Goal: Task Accomplishment & Management: Use online tool/utility

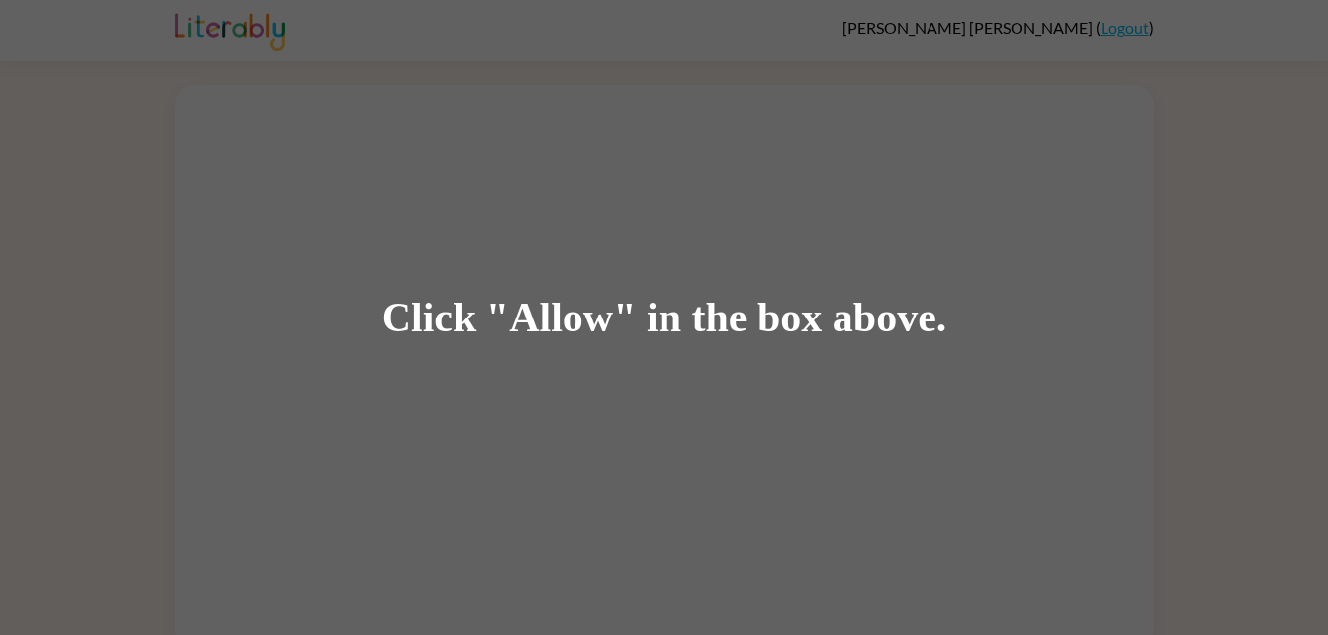
drag, startPoint x: 0, startPoint y: 0, endPoint x: 820, endPoint y: 344, distance: 889.1
click at [820, 344] on div "Click "Allow" in the box above." at bounding box center [664, 317] width 1328 height 635
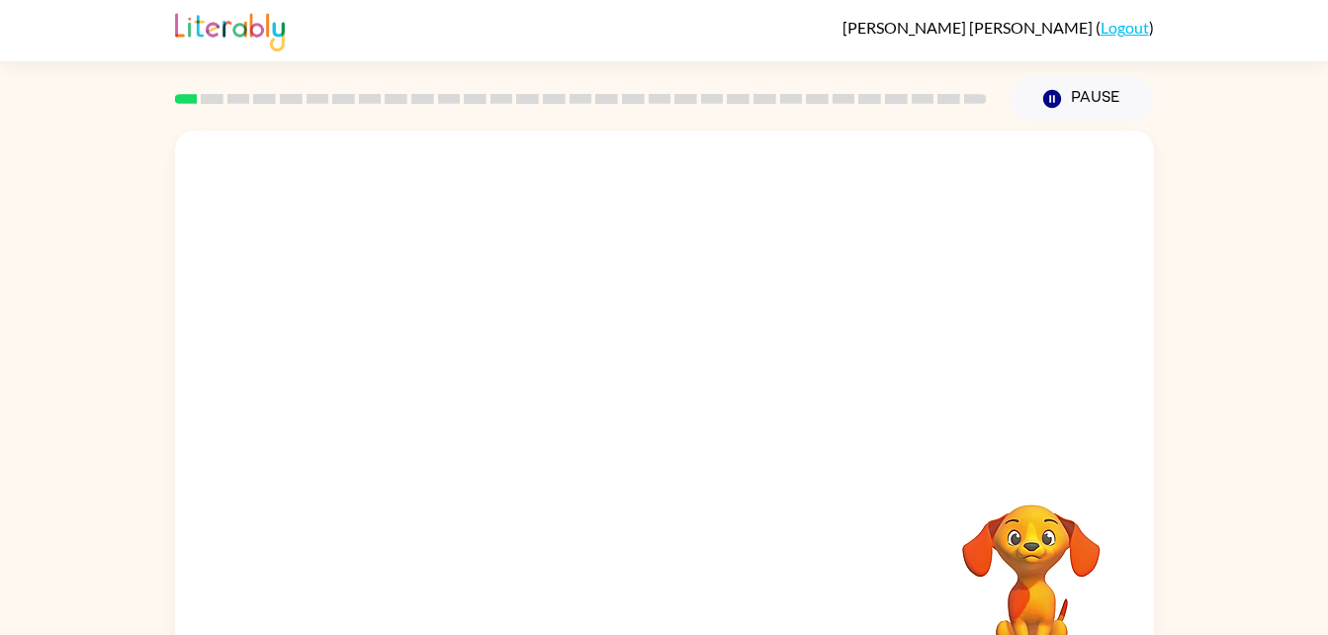
scroll to position [60, 0]
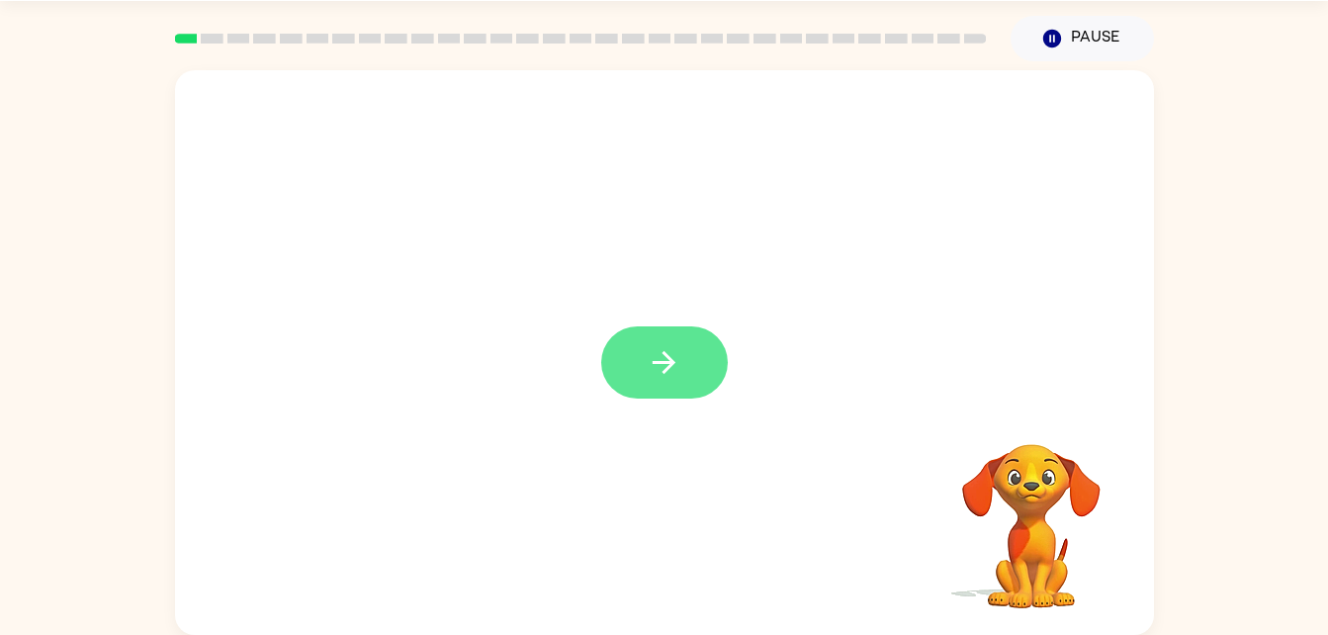
click at [692, 368] on button "button" at bounding box center [664, 362] width 127 height 72
click at [1006, 399] on div at bounding box center [664, 352] width 979 height 565
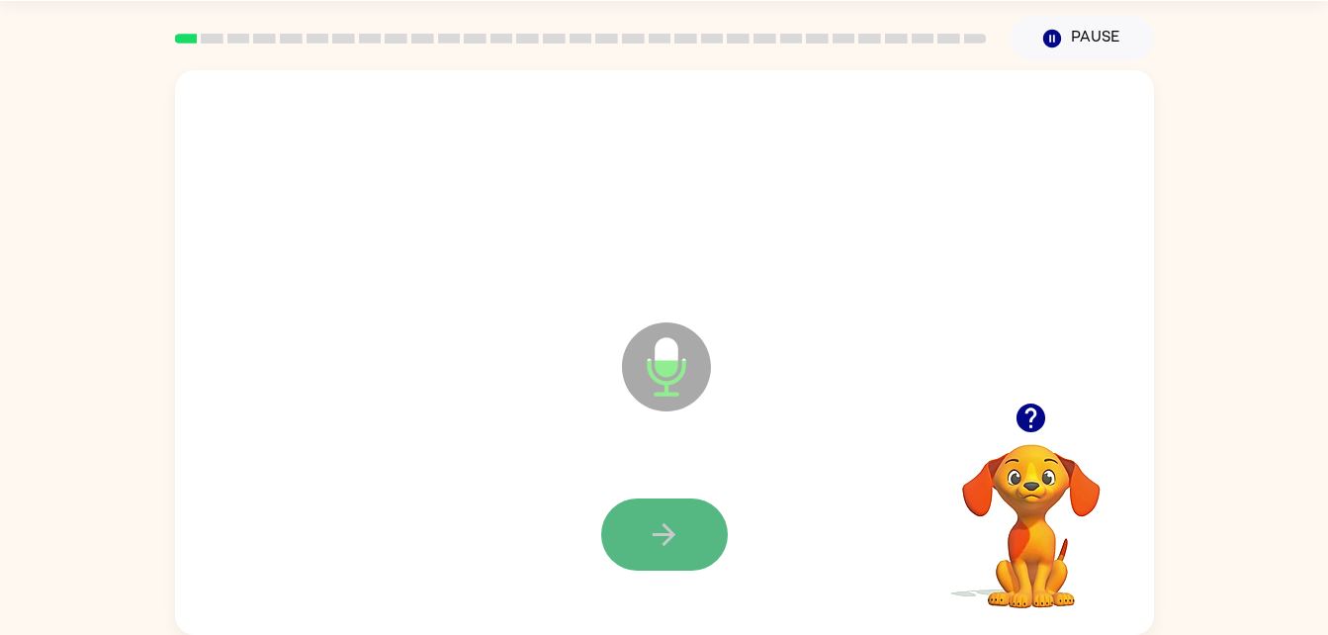
click at [647, 533] on icon "button" at bounding box center [664, 534] width 35 height 35
click at [676, 522] on icon "button" at bounding box center [664, 534] width 35 height 35
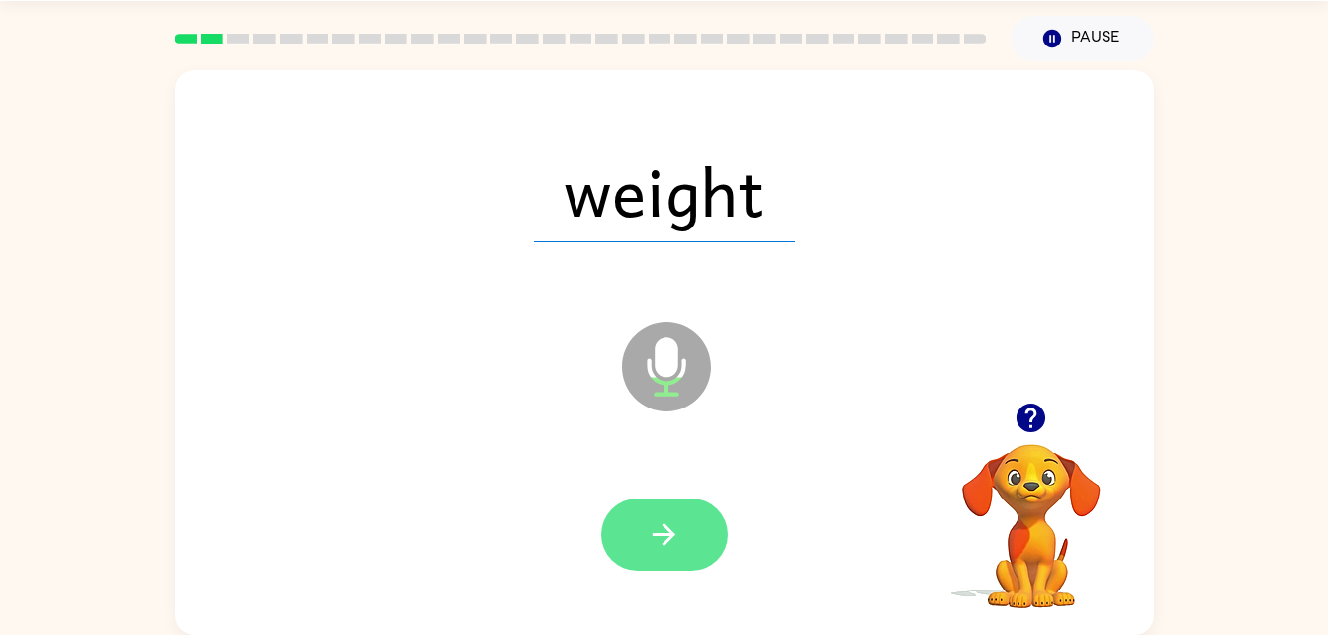
click at [644, 512] on button "button" at bounding box center [664, 534] width 127 height 72
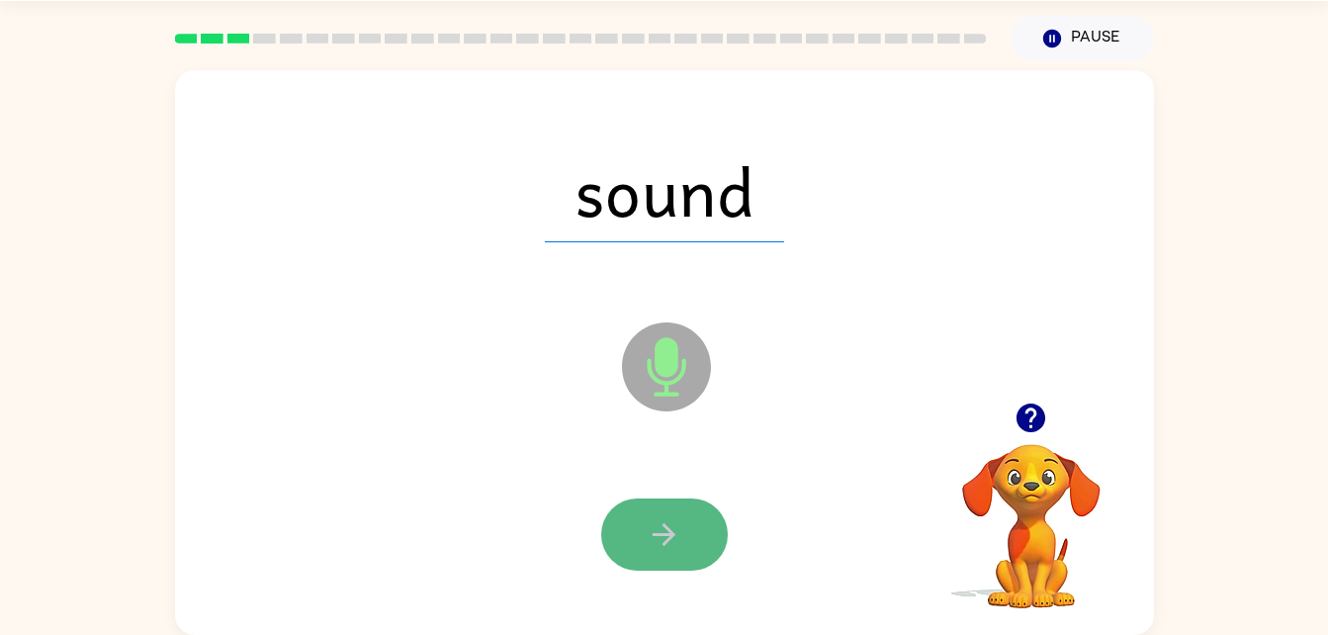
click at [667, 515] on button "button" at bounding box center [664, 534] width 127 height 72
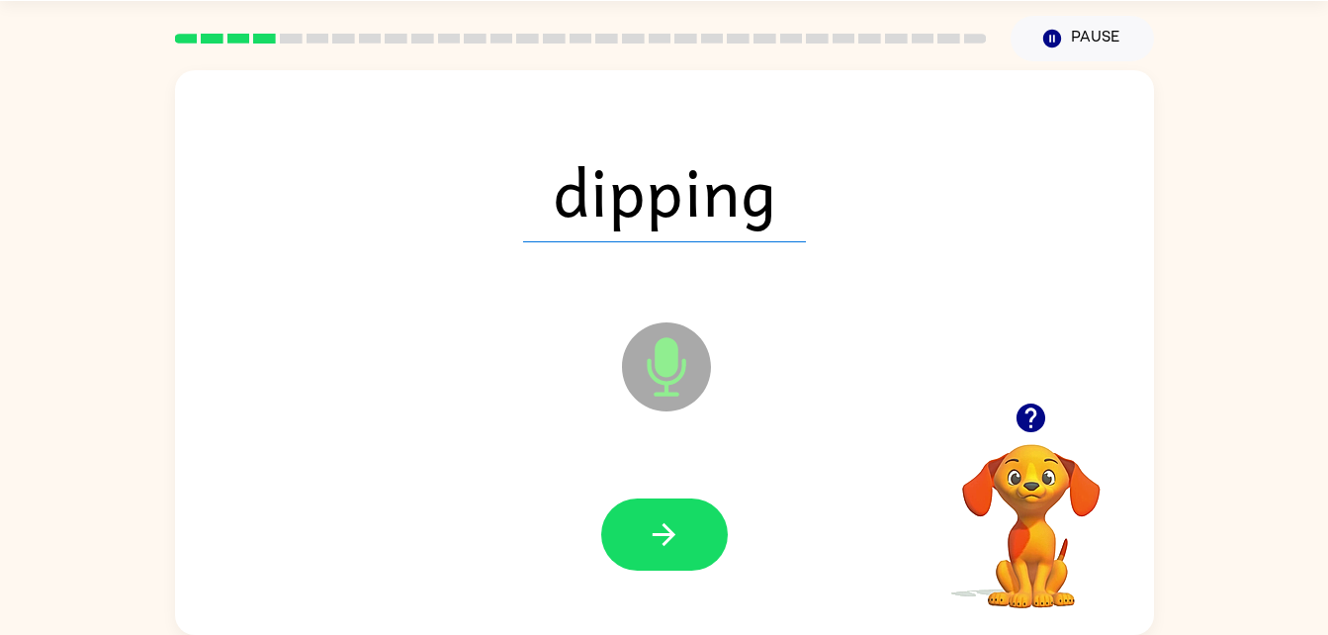
click at [669, 511] on button "button" at bounding box center [664, 534] width 127 height 72
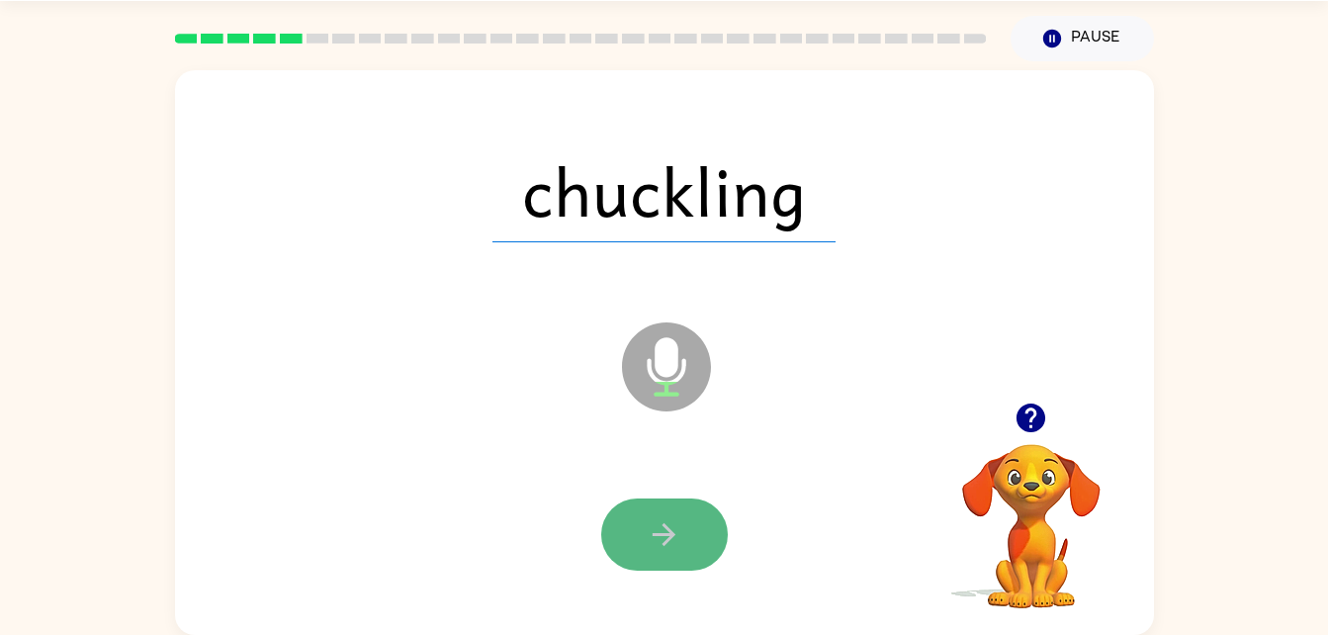
click at [654, 530] on icon "button" at bounding box center [664, 534] width 35 height 35
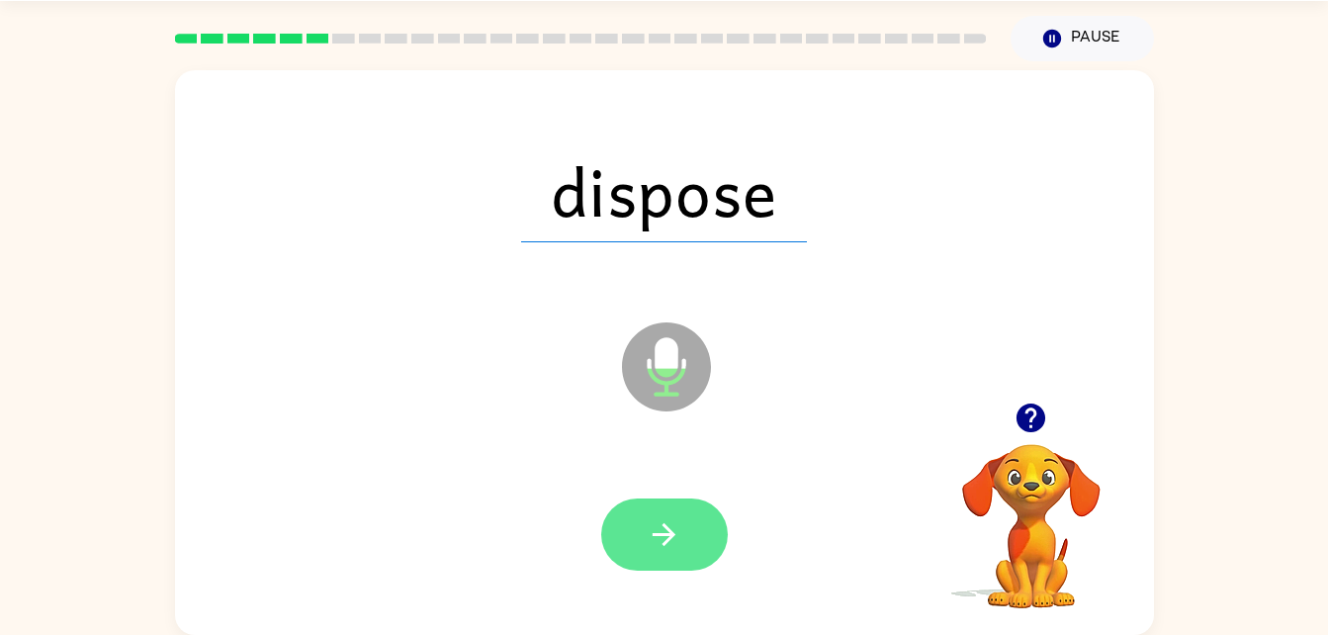
click at [662, 536] on icon "button" at bounding box center [664, 534] width 35 height 35
click at [672, 542] on icon "button" at bounding box center [664, 534] width 35 height 35
click at [679, 526] on icon "button" at bounding box center [664, 534] width 35 height 35
click at [695, 540] on button "button" at bounding box center [664, 534] width 127 height 72
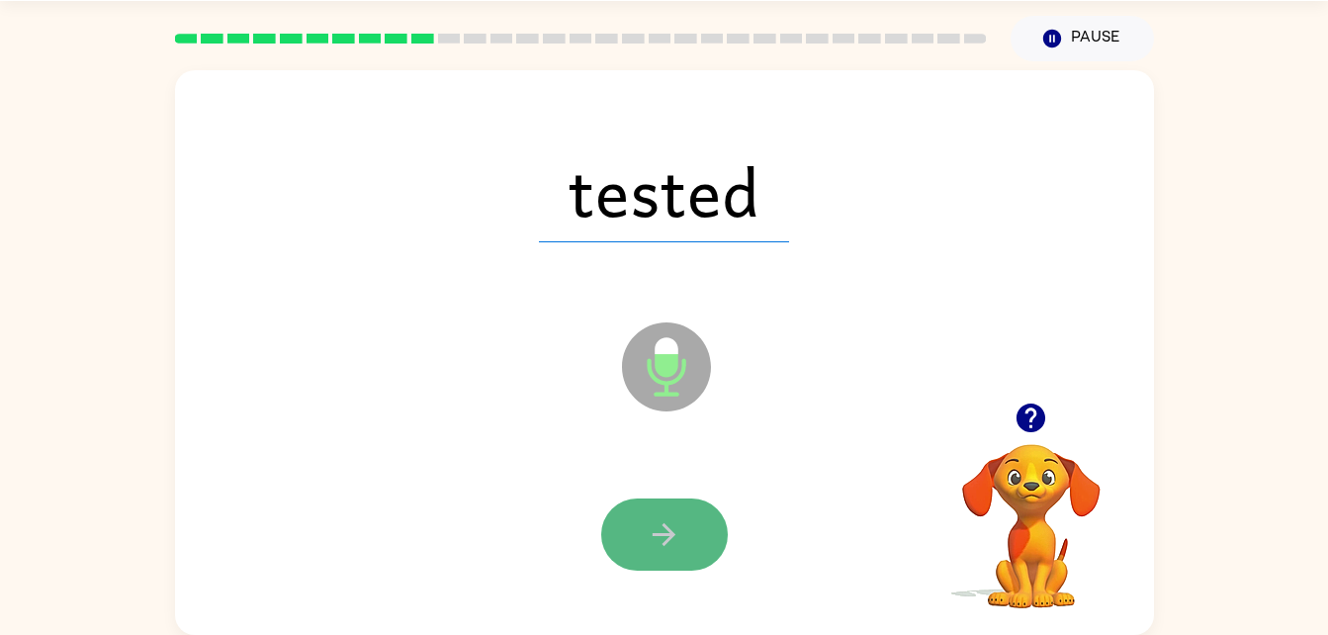
click at [646, 531] on button "button" at bounding box center [664, 534] width 127 height 72
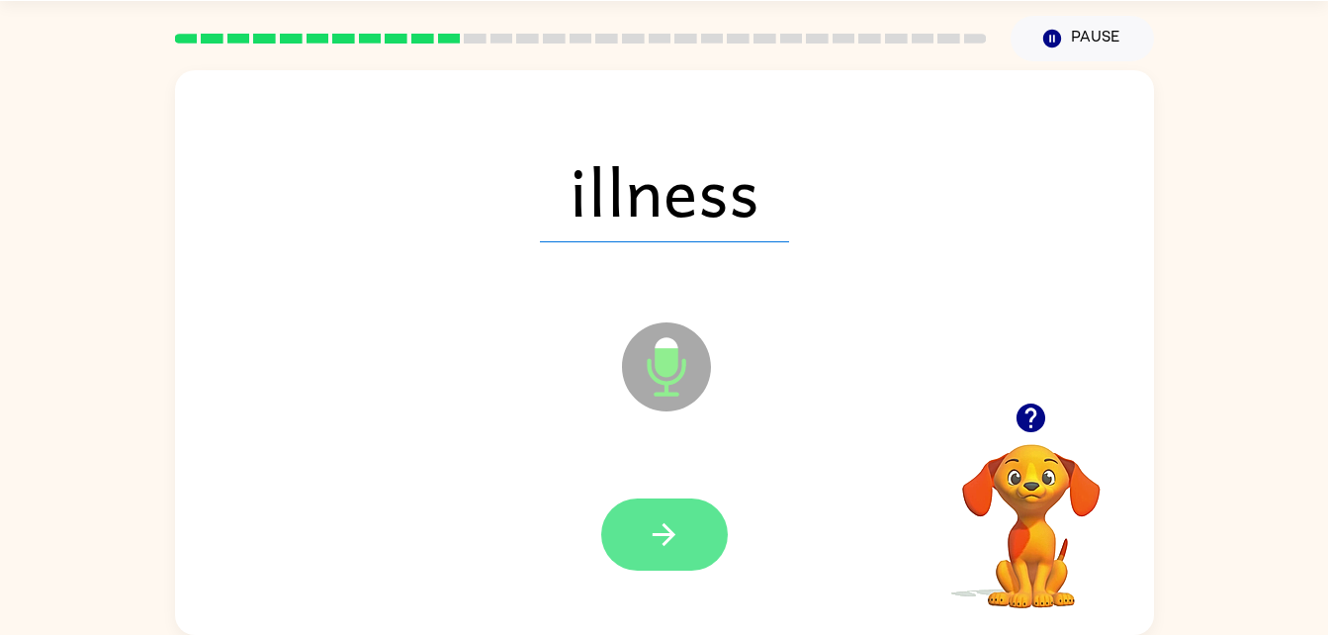
click at [667, 542] on icon "button" at bounding box center [664, 534] width 23 height 23
click at [698, 538] on button "button" at bounding box center [664, 534] width 127 height 72
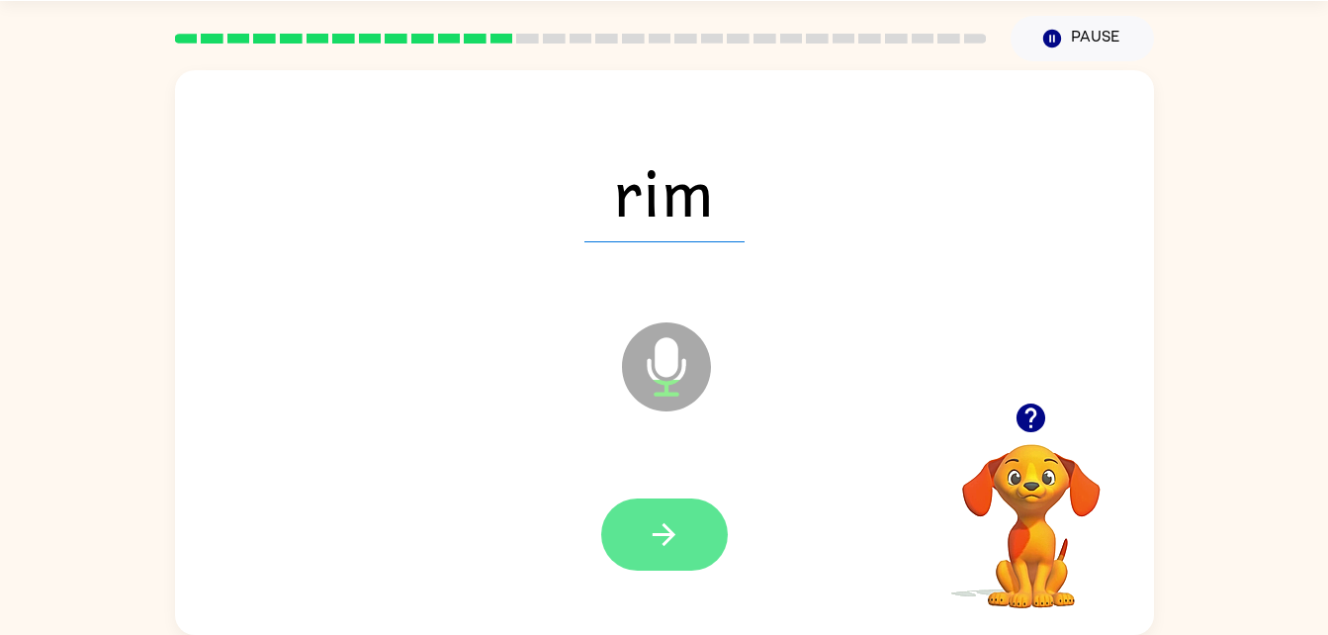
click at [654, 553] on button "button" at bounding box center [664, 534] width 127 height 72
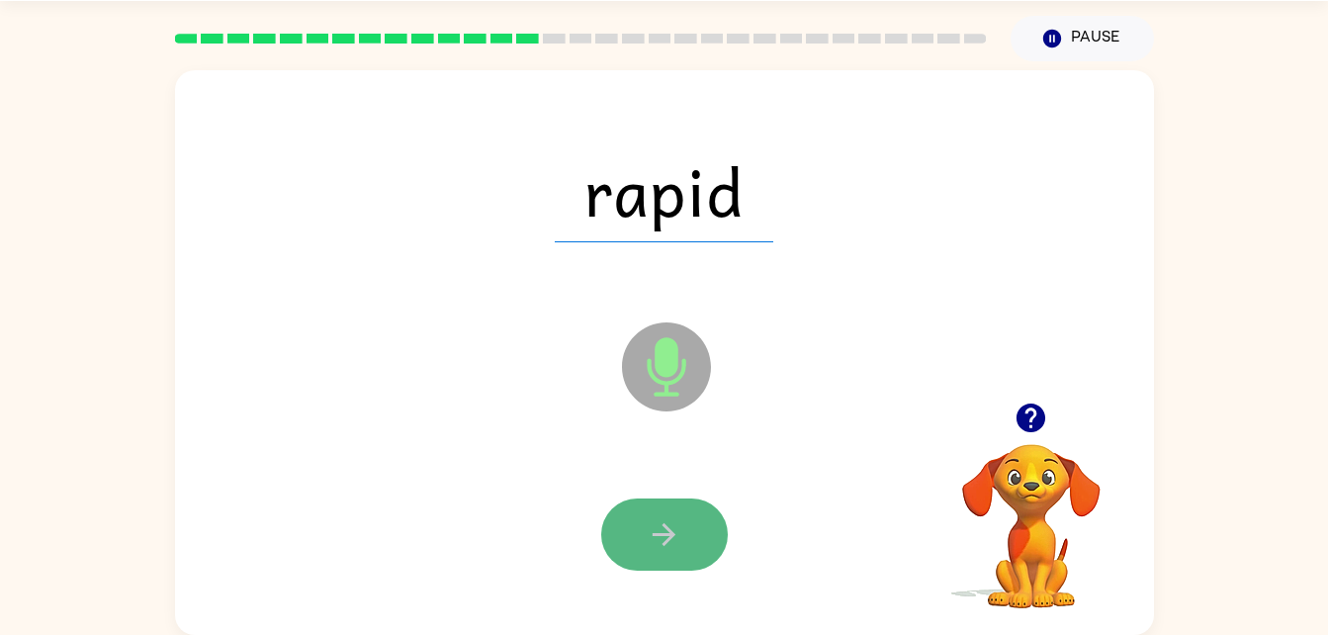
click at [654, 553] on button "button" at bounding box center [664, 534] width 127 height 72
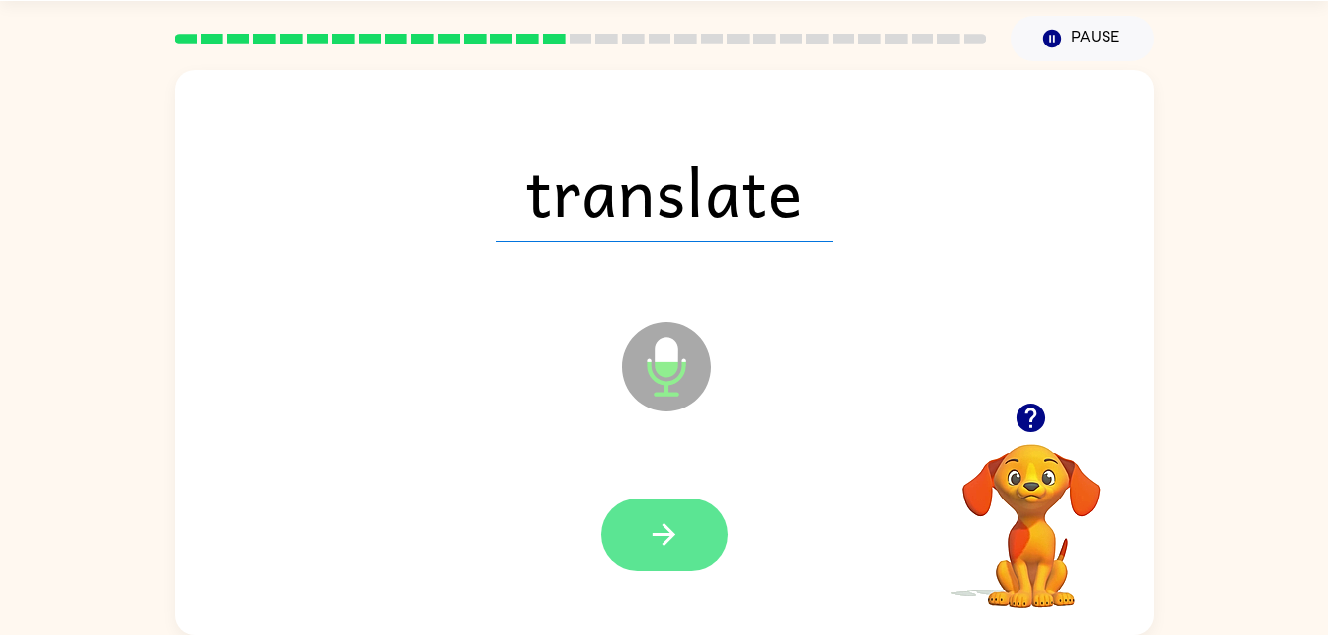
click at [685, 519] on button "button" at bounding box center [664, 534] width 127 height 72
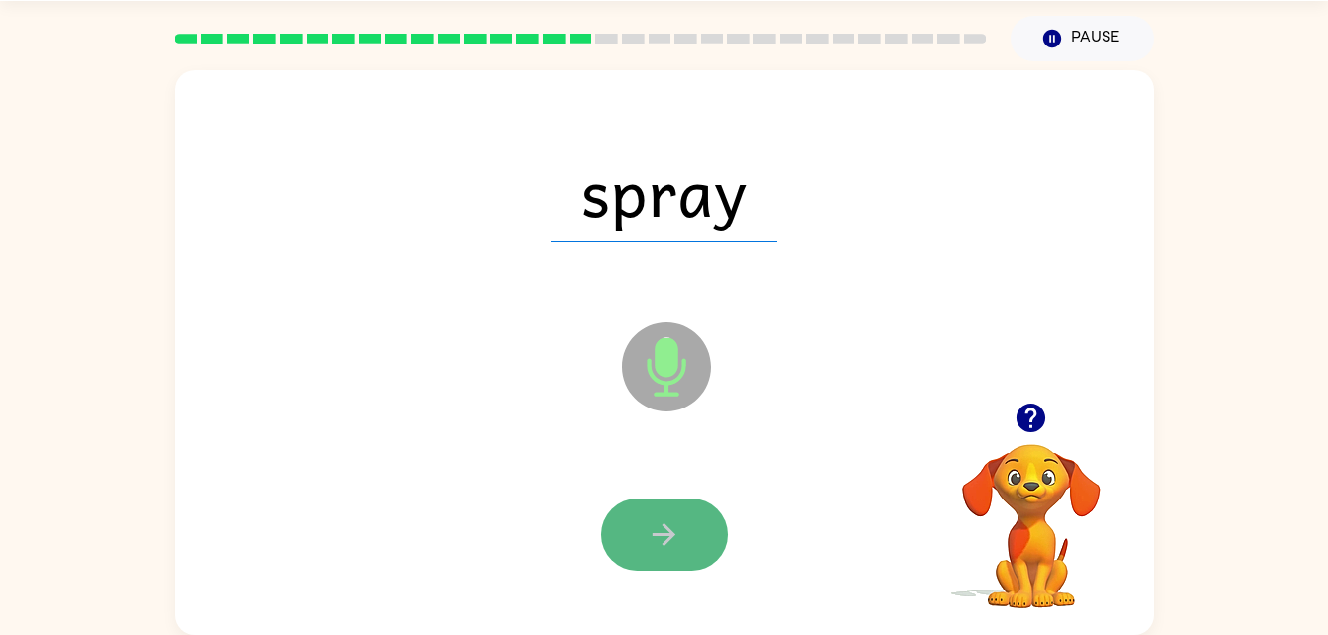
click at [657, 528] on icon "button" at bounding box center [664, 534] width 35 height 35
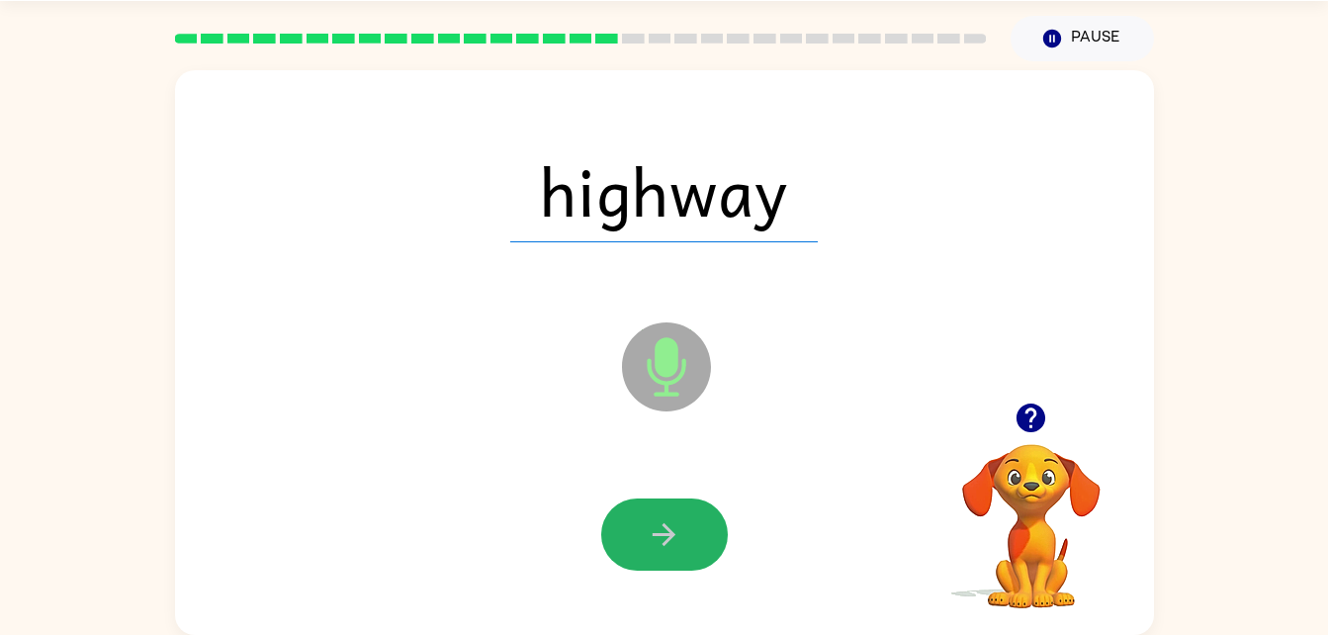
click at [657, 528] on icon "button" at bounding box center [664, 534] width 35 height 35
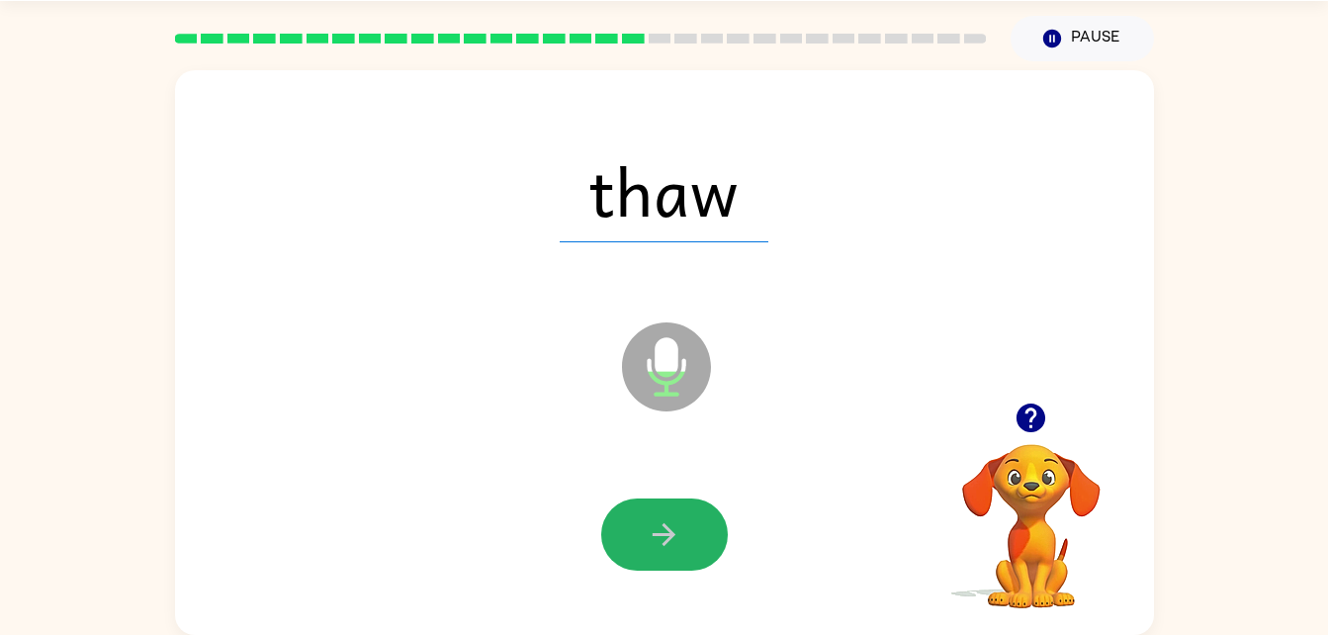
click at [665, 526] on icon "button" at bounding box center [664, 534] width 23 height 23
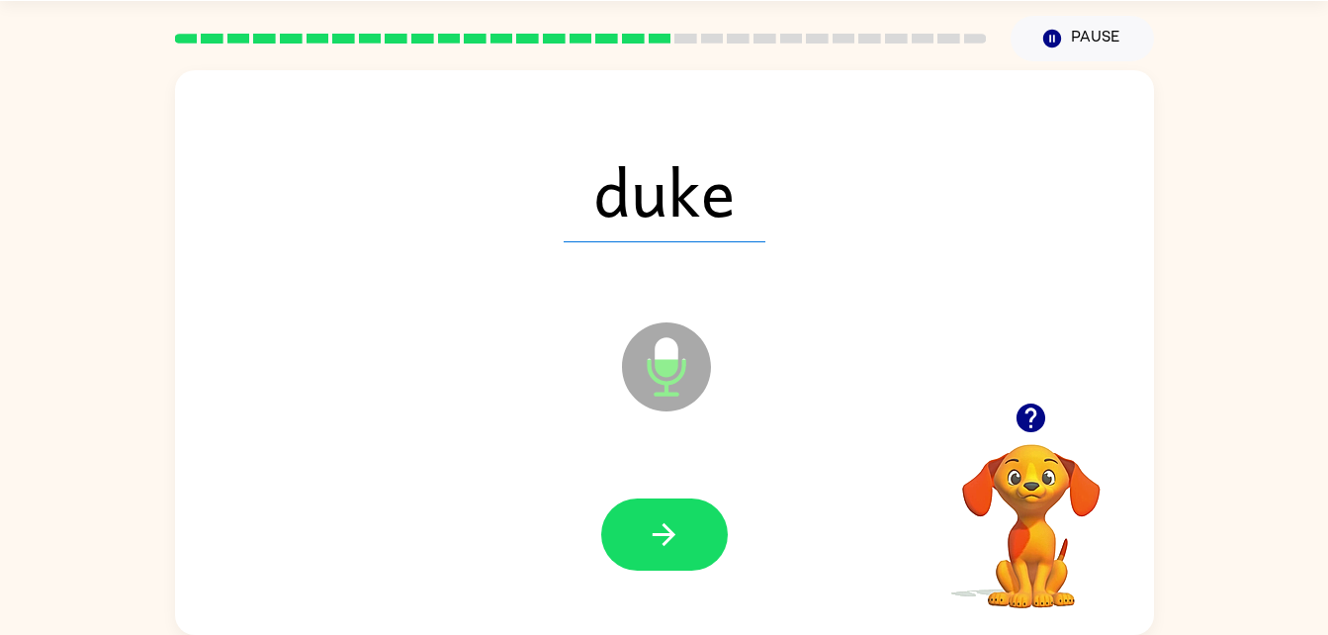
click at [665, 526] on icon "button" at bounding box center [664, 534] width 23 height 23
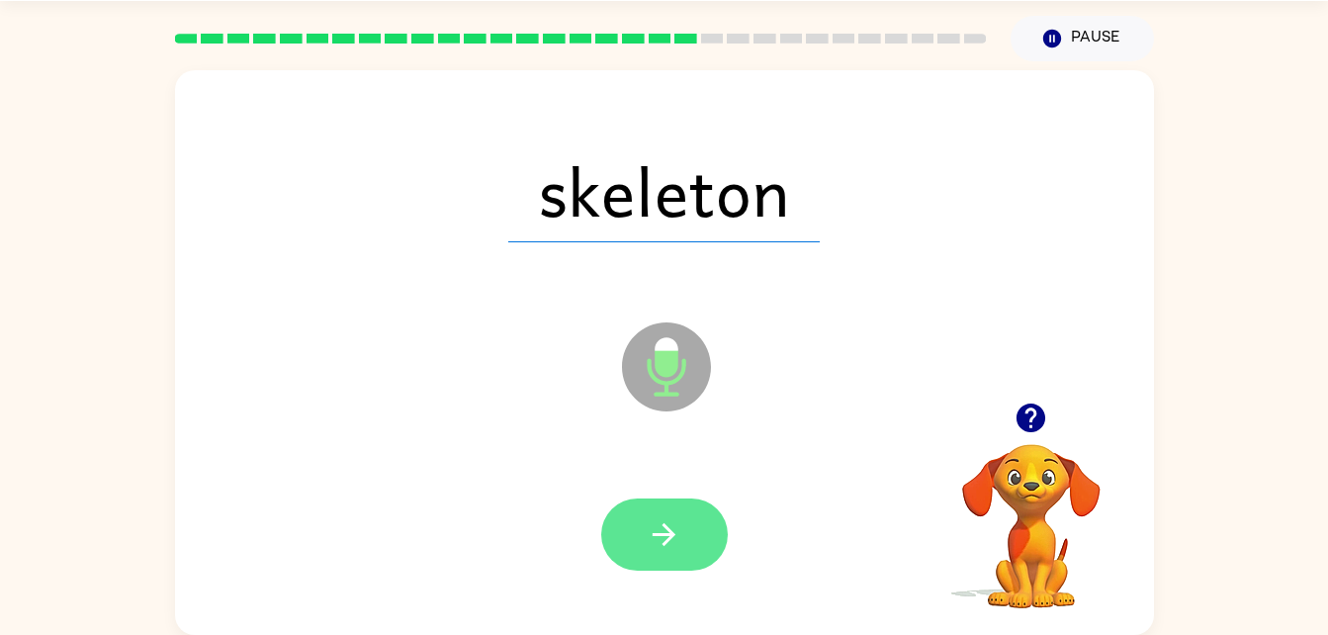
click at [657, 519] on icon "button" at bounding box center [664, 534] width 35 height 35
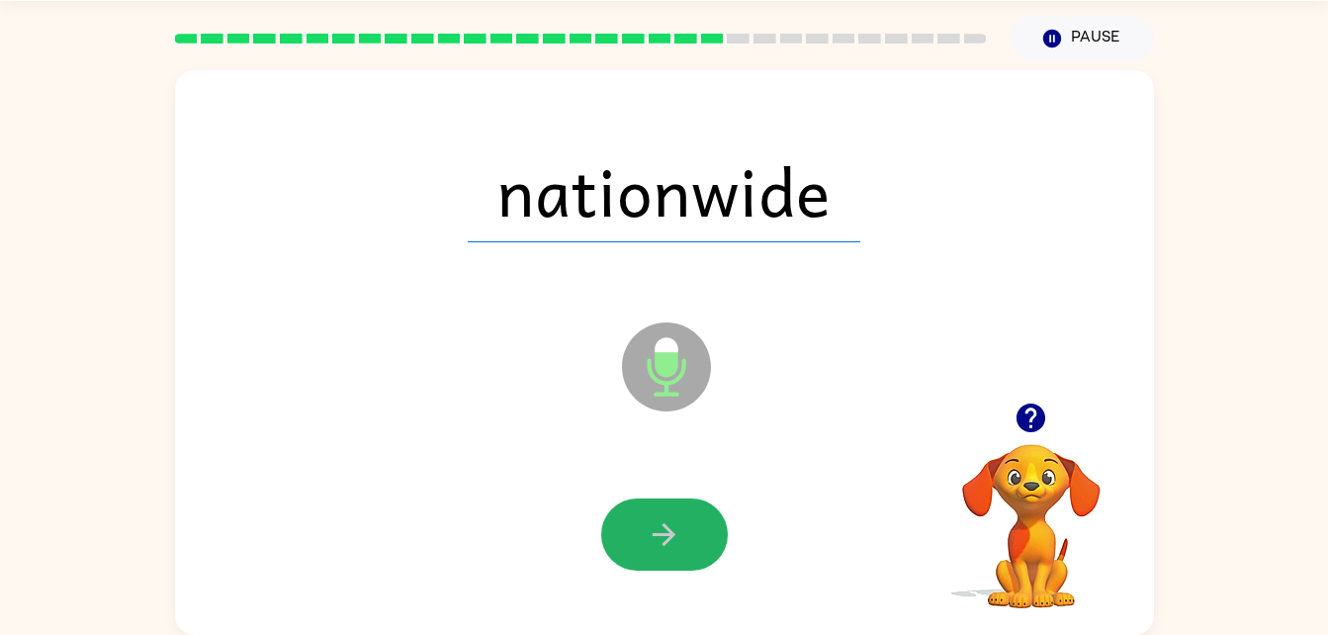
click at [657, 519] on icon "button" at bounding box center [664, 534] width 35 height 35
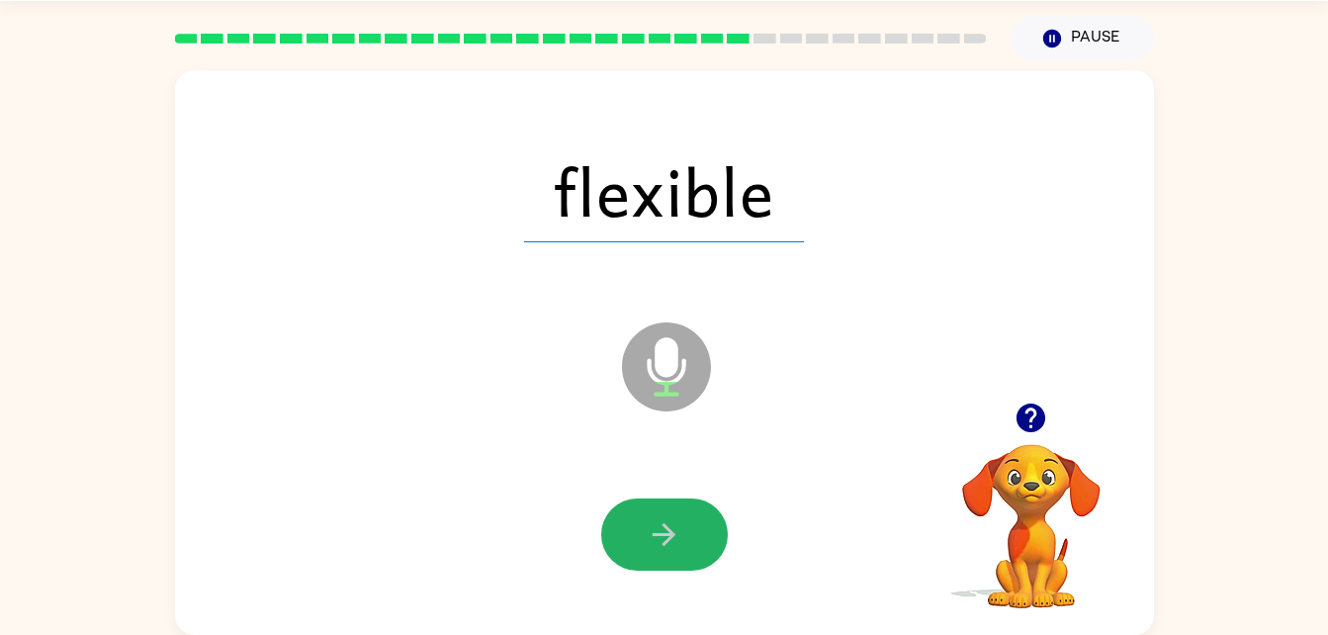
click at [657, 519] on icon "button" at bounding box center [664, 534] width 35 height 35
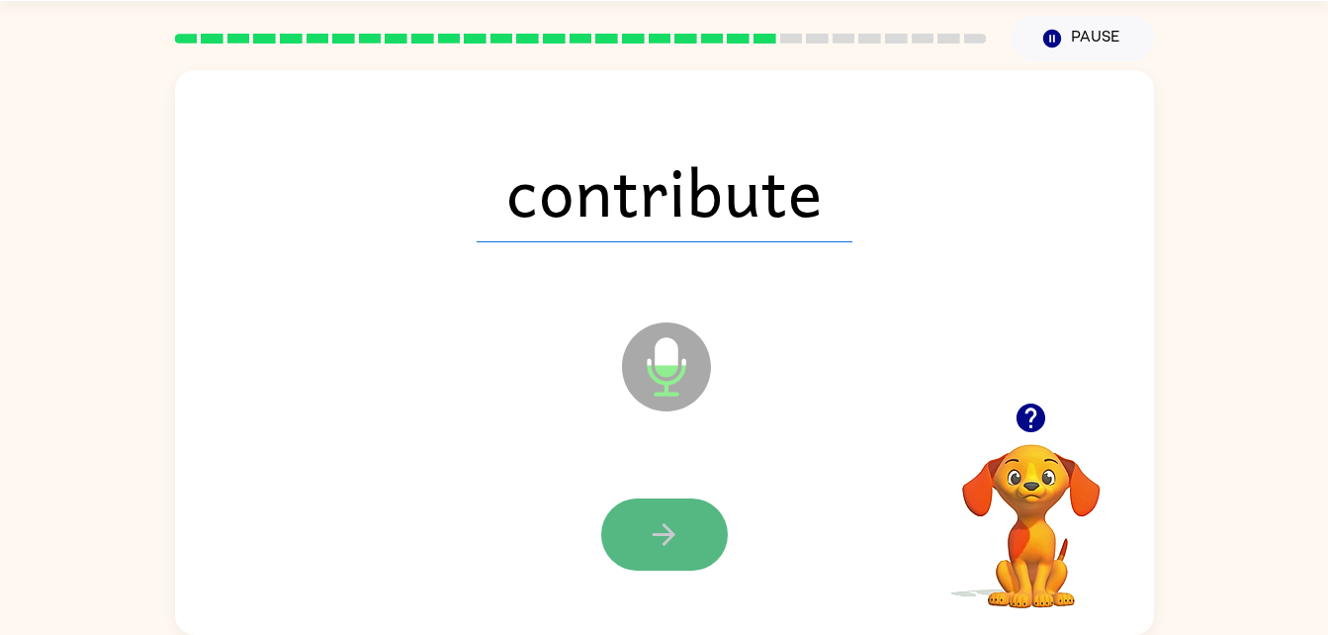
click at [683, 529] on button "button" at bounding box center [664, 534] width 127 height 72
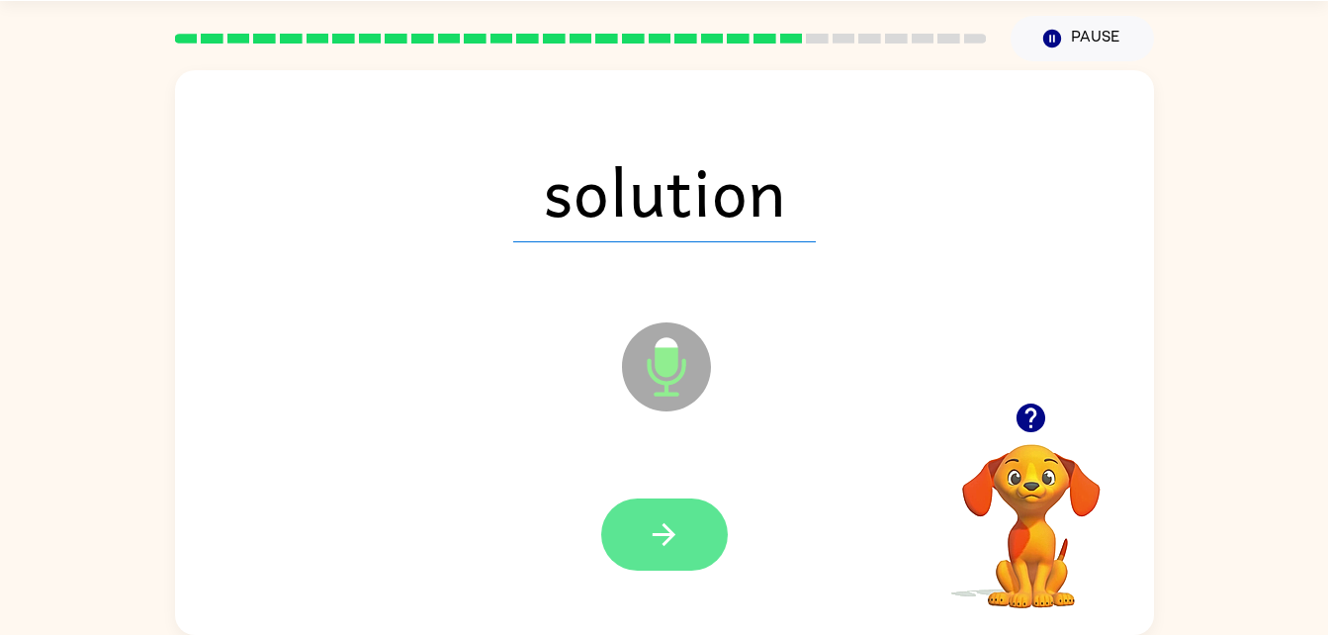
click at [671, 537] on icon "button" at bounding box center [664, 534] width 23 height 23
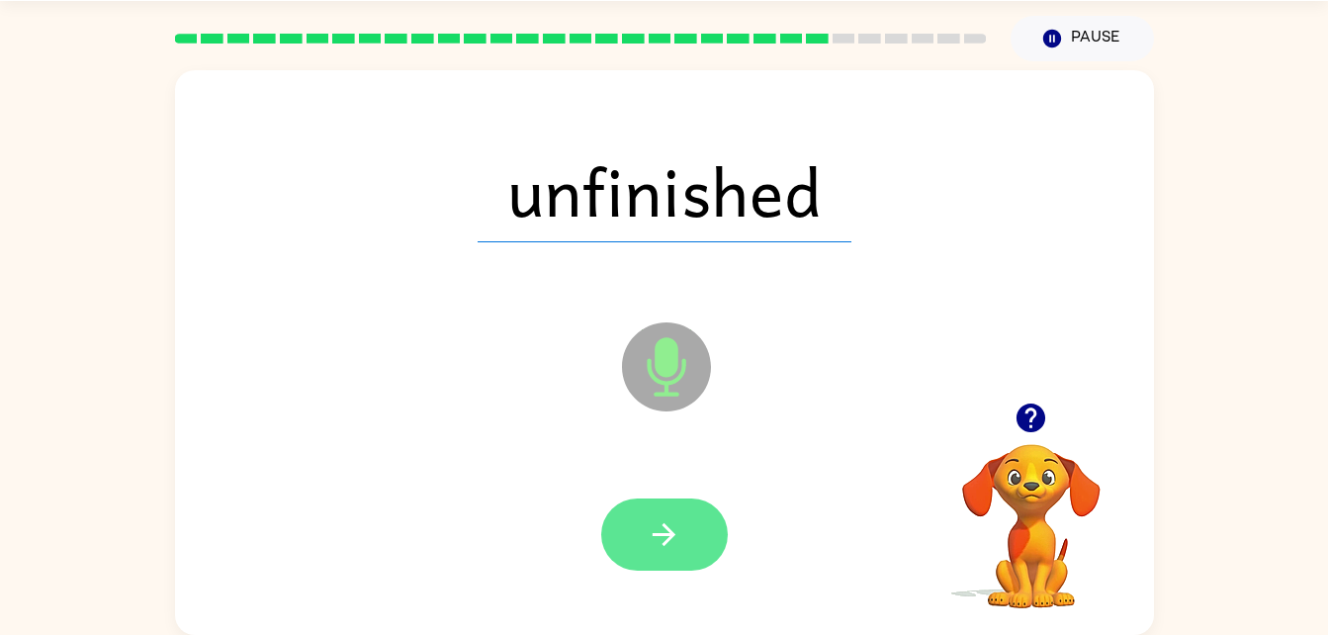
click at [652, 520] on icon "button" at bounding box center [664, 534] width 35 height 35
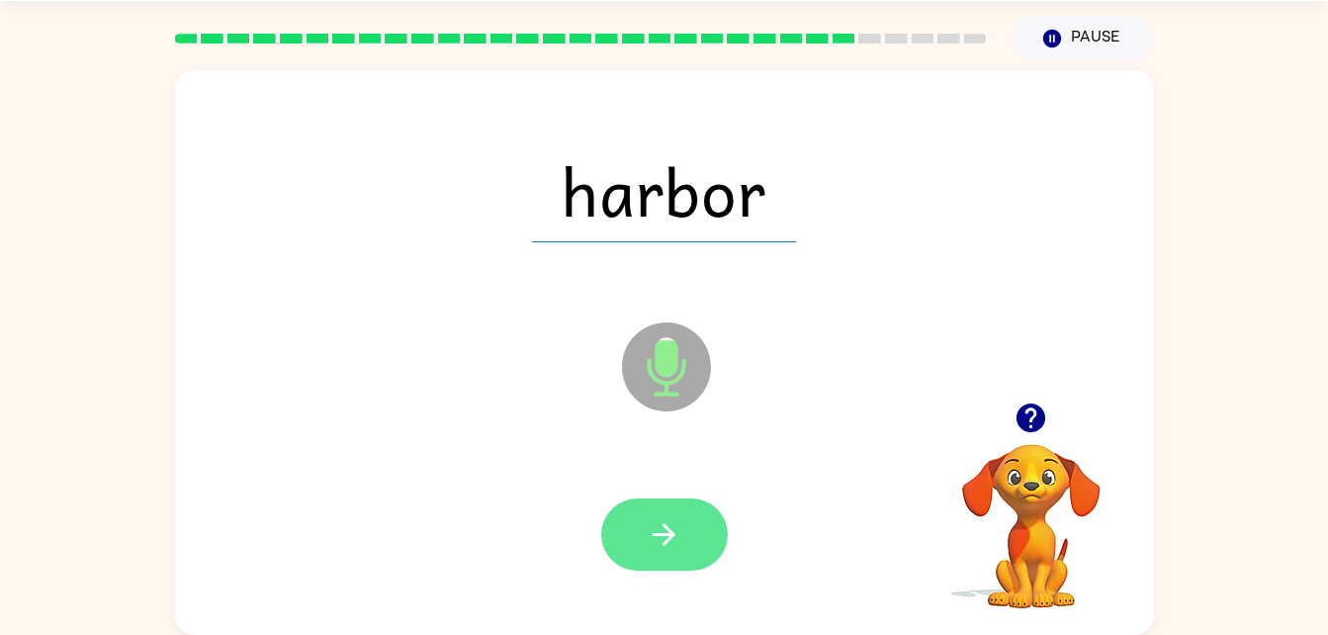
click at [676, 530] on icon "button" at bounding box center [664, 534] width 35 height 35
click at [684, 531] on button "button" at bounding box center [664, 534] width 127 height 72
click at [697, 512] on button "button" at bounding box center [664, 534] width 127 height 72
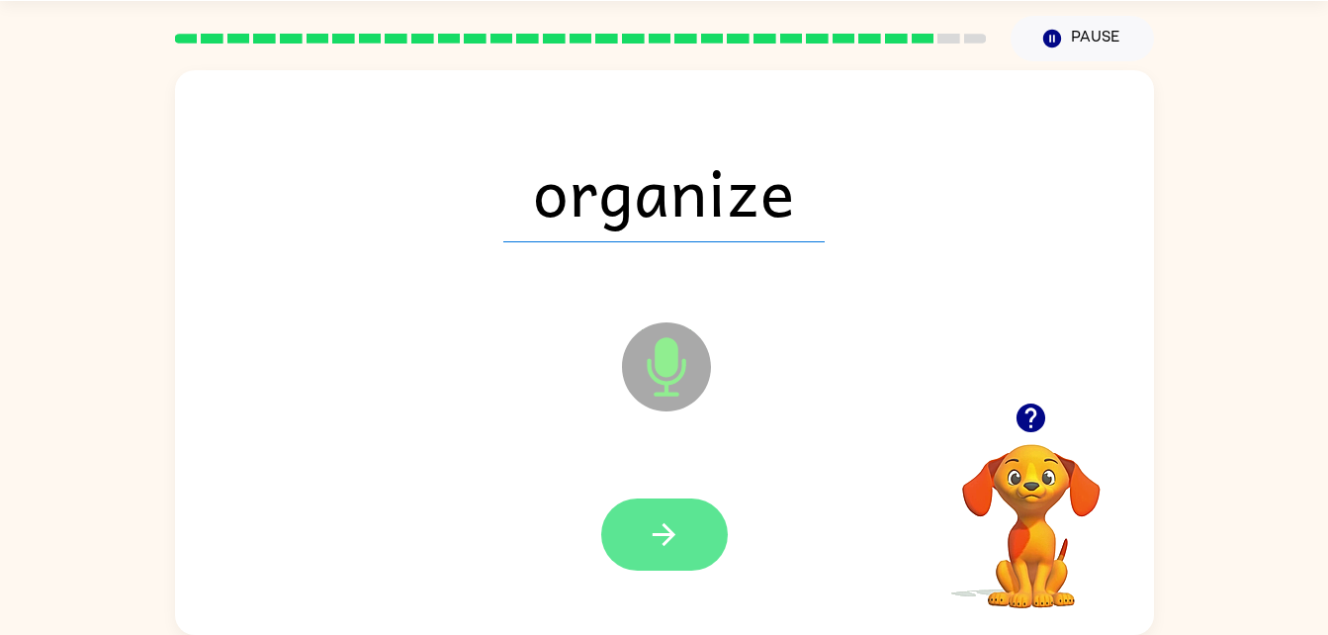
click at [688, 548] on button "button" at bounding box center [664, 534] width 127 height 72
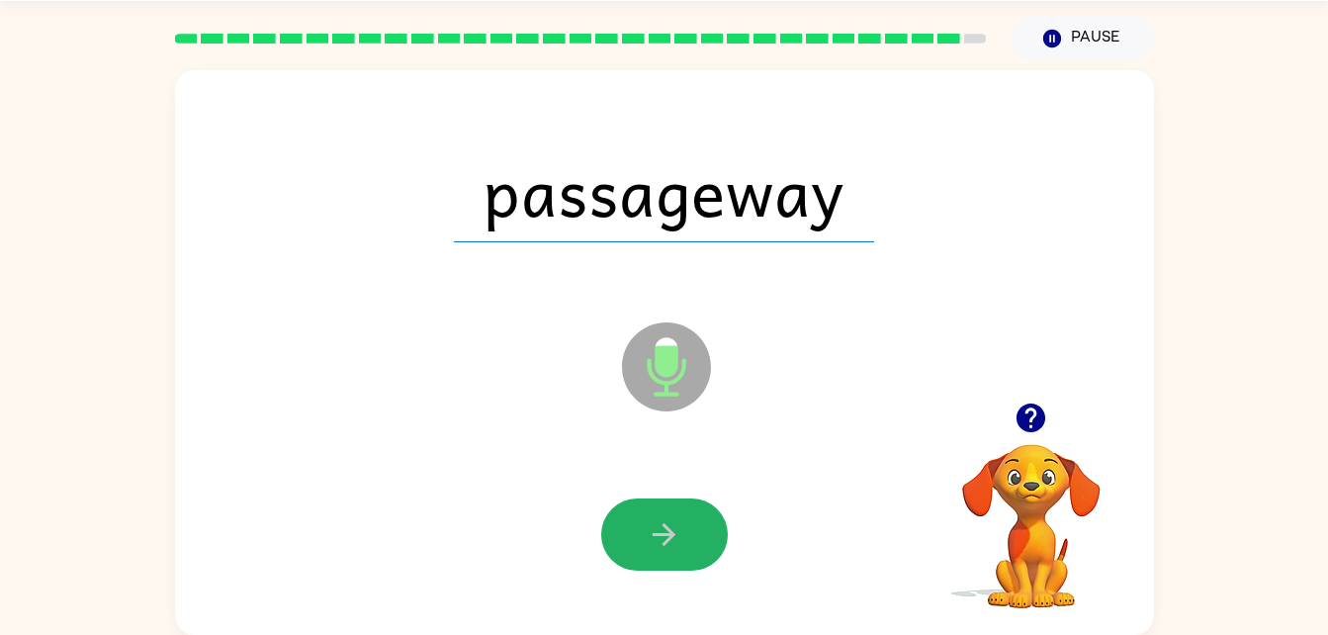
click at [688, 548] on button "button" at bounding box center [664, 534] width 127 height 72
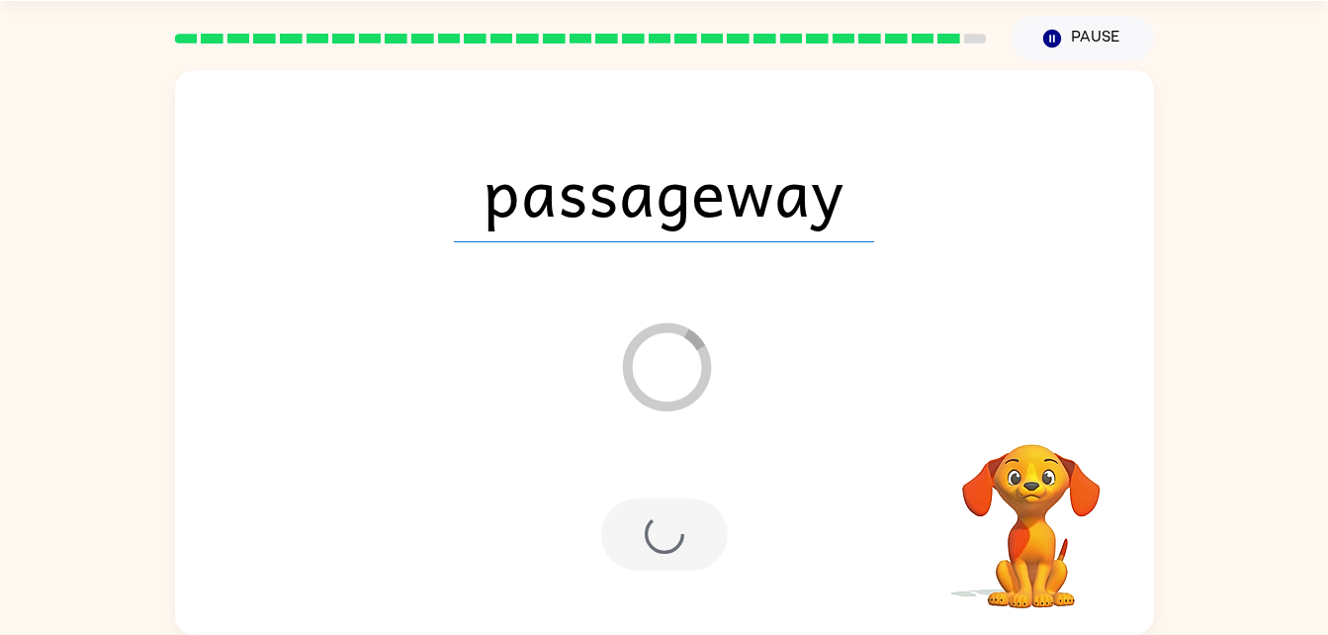
scroll to position [25, 0]
